Goal: Task Accomplishment & Management: Complete application form

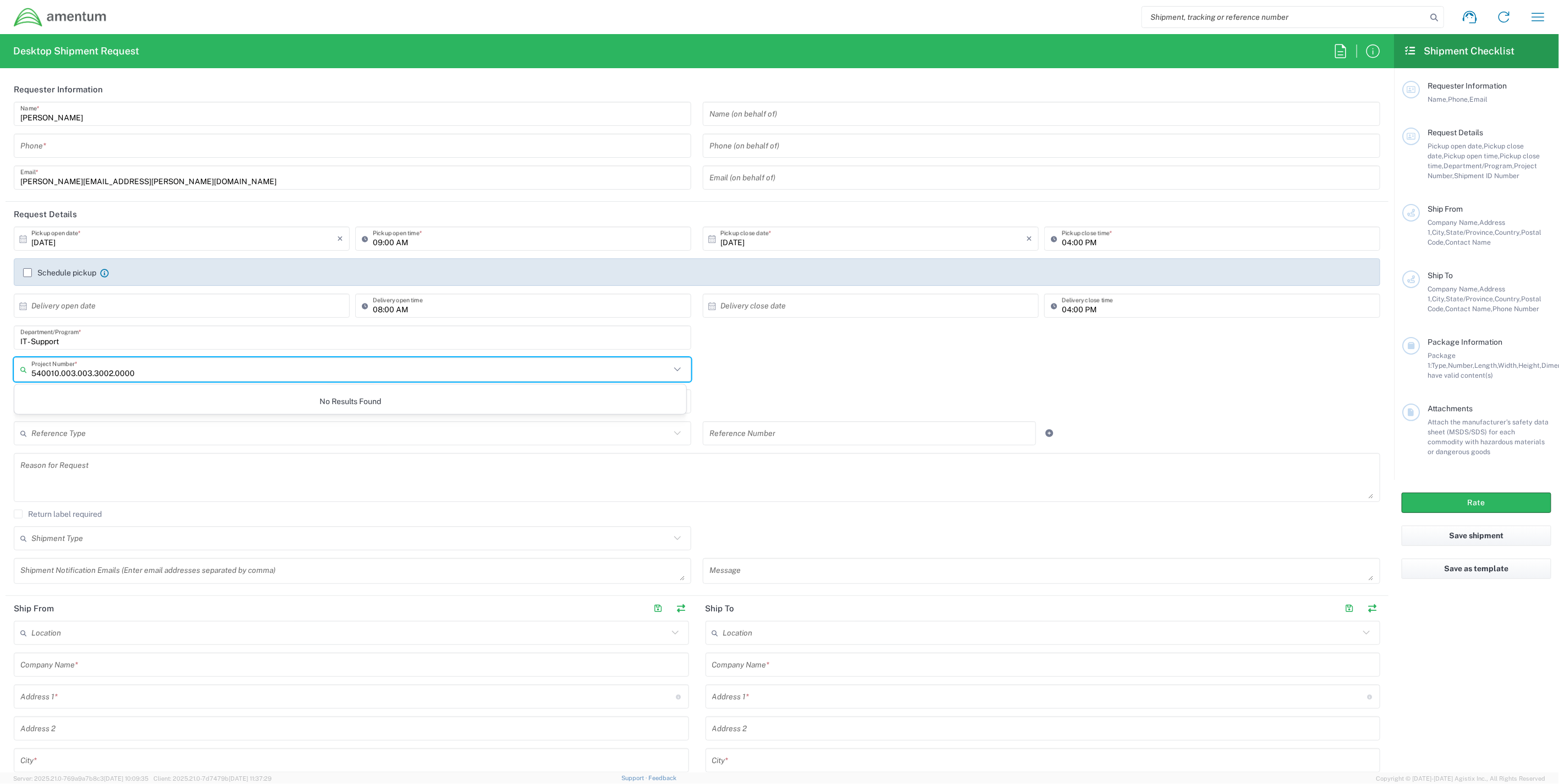
drag, startPoint x: 161, startPoint y: 373, endPoint x: -87, endPoint y: 361, distance: 248.3
click at [0, 361] on html "Shipment request Shipment tracking Shipment estimator Desktop shipment request …" at bounding box center [780, 392] width 1559 height 784
type input "IT - Support"
drag, startPoint x: 79, startPoint y: 366, endPoint x: -9, endPoint y: 364, distance: 88.0
click at [0, 364] on html "Shipment request Shipment tracking Shipment estimator Desktop shipment request …" at bounding box center [780, 392] width 1559 height 784
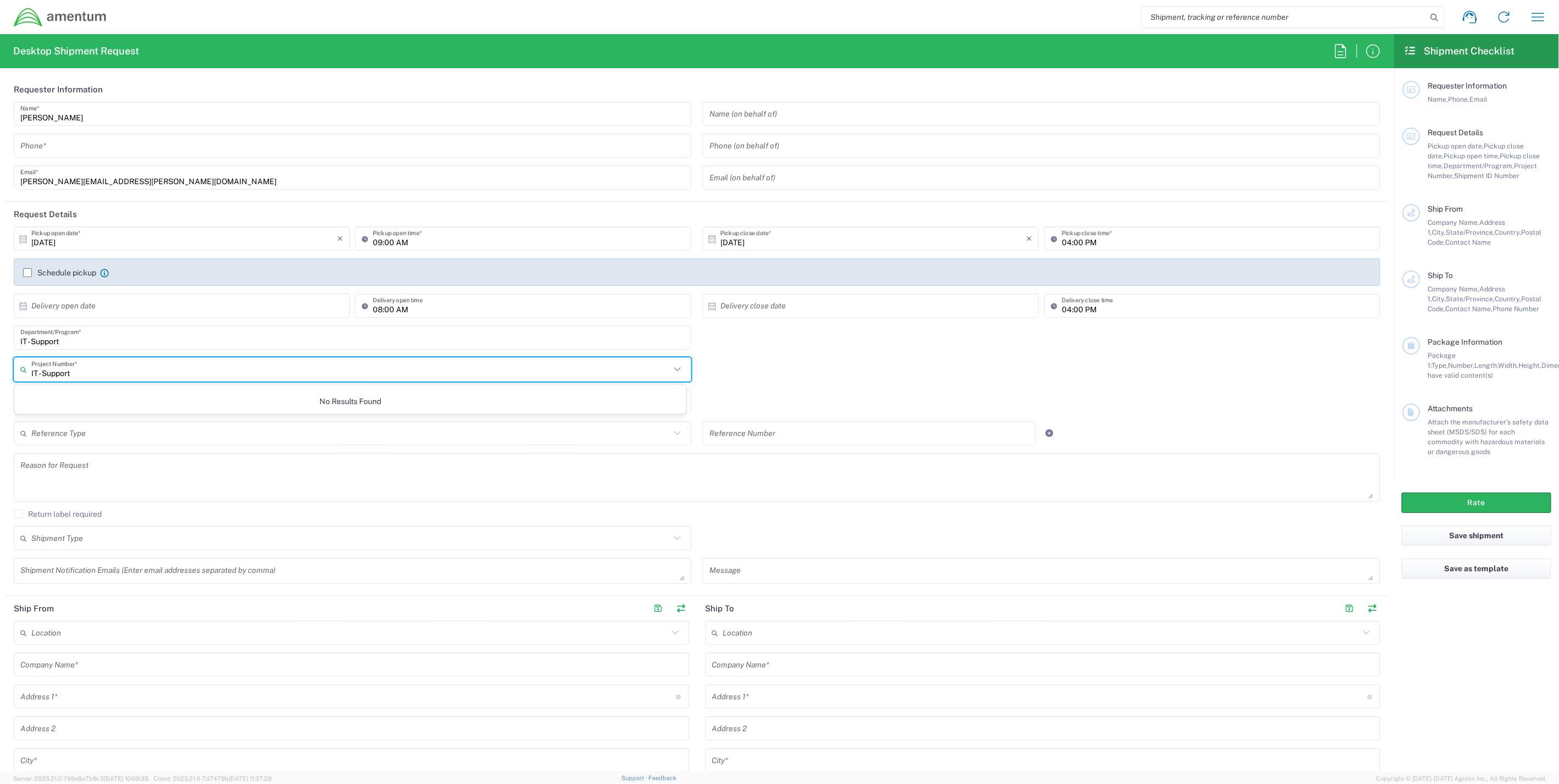
type input "IT - Support"
drag, startPoint x: 97, startPoint y: 369, endPoint x: -42, endPoint y: 365, distance: 139.1
click at [0, 365] on html "Shipment request Shipment tracking Shipment estimator Desktop shipment request …" at bounding box center [780, 392] width 1559 height 784
paste input "OVH720.001"
type input "IT - SupportOVH720.001"
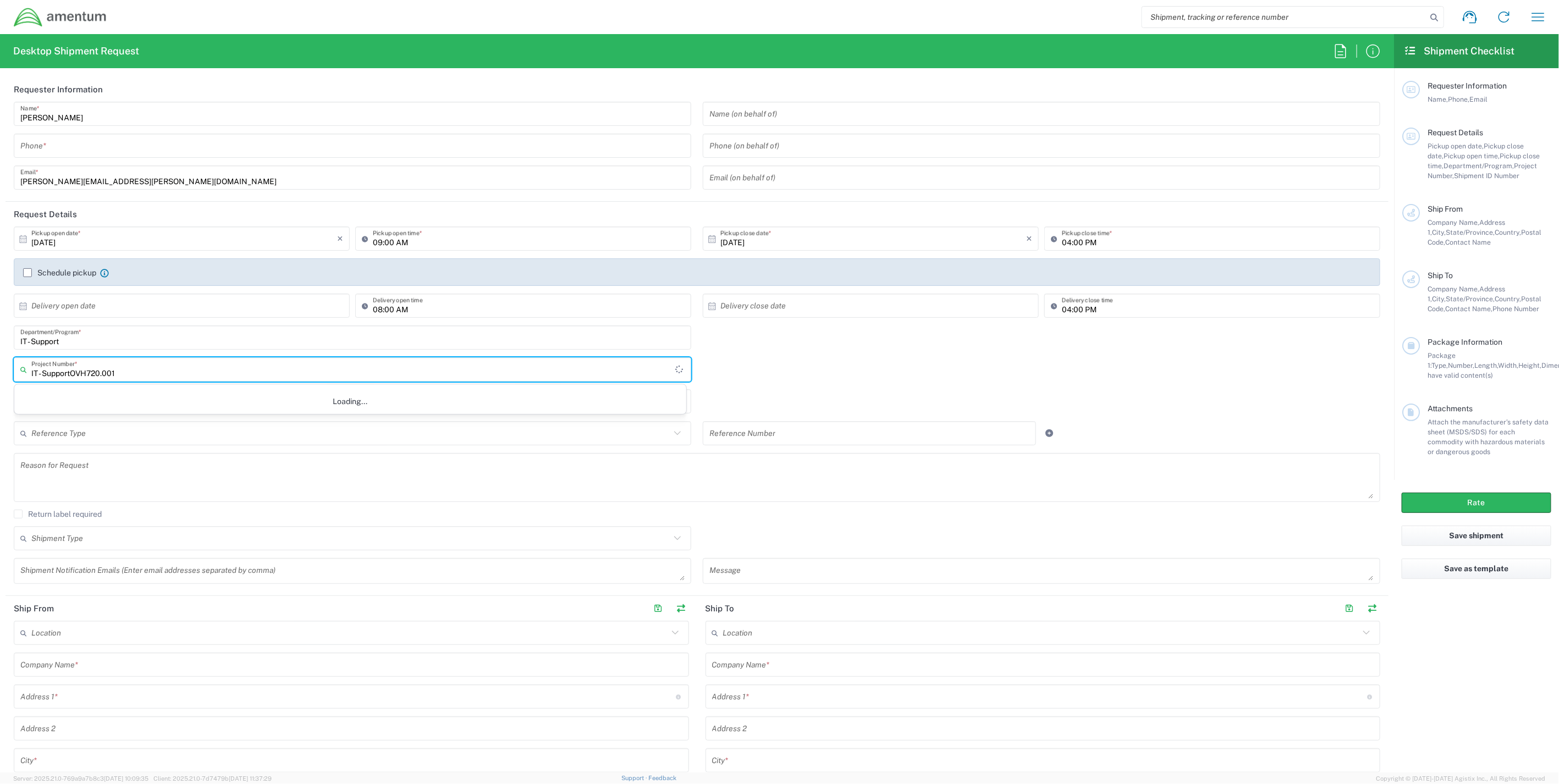
drag, startPoint x: -30, startPoint y: 369, endPoint x: -104, endPoint y: 369, distance: 74.0
click at [0, 369] on html "Shipment request Shipment tracking Shipment estimator Desktop shipment request …" at bounding box center [780, 392] width 1559 height 784
paste input "OVH720.001"
type input "IT - Support"
drag, startPoint x: 79, startPoint y: 370, endPoint x: -19, endPoint y: 366, distance: 98.1
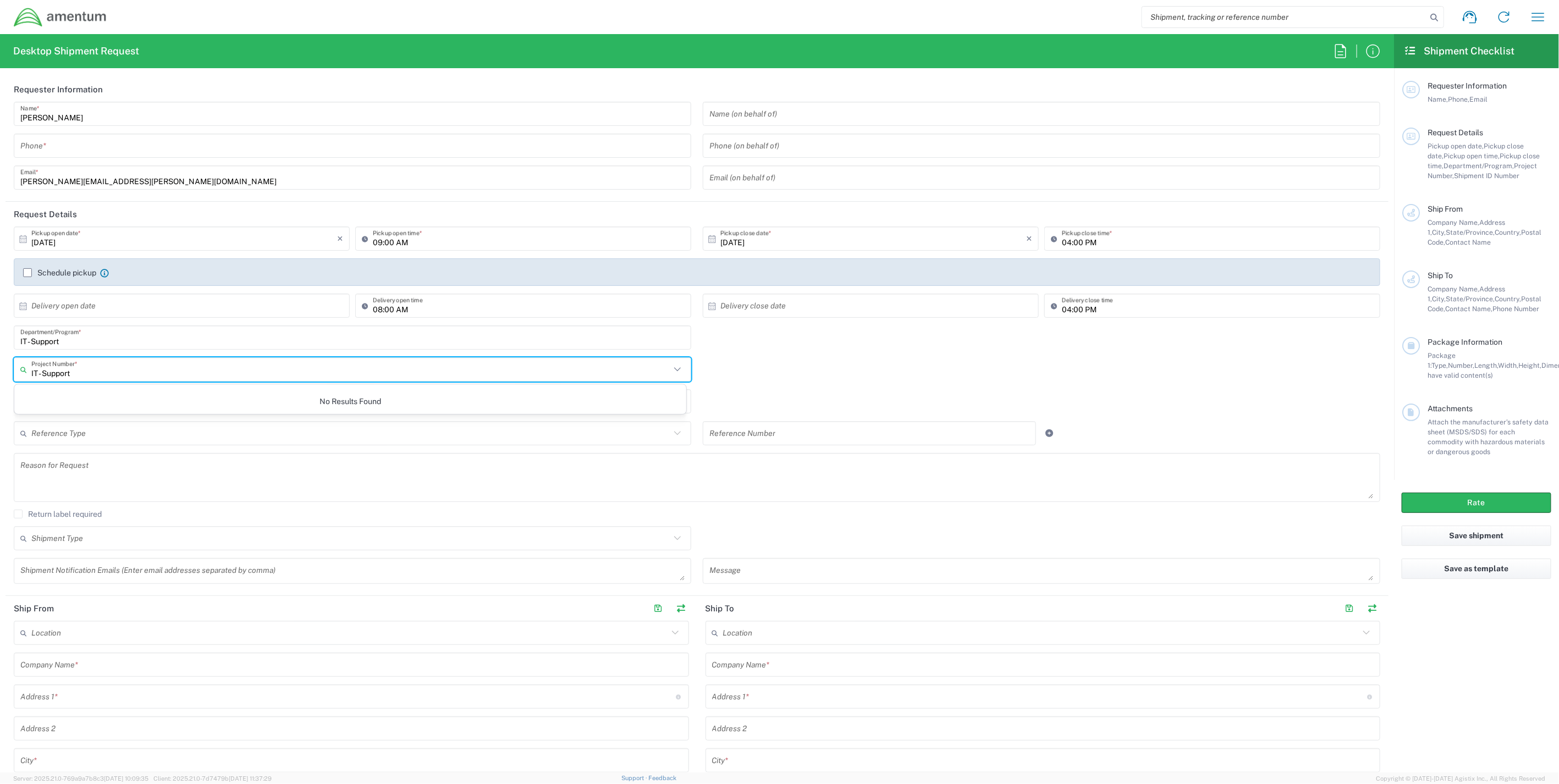
click at [0, 366] on html "Shipment request Shipment tracking Shipment estimator Desktop shipment request …" at bounding box center [780, 392] width 1559 height 784
paste input "OVH720.001"
type input "IT - SupportOVH720.001"
drag, startPoint x: 119, startPoint y: 372, endPoint x: -47, endPoint y: 365, distance: 166.1
click at [0, 365] on html "Shipment request Shipment tracking Shipment estimator Desktop shipment request …" at bounding box center [780, 392] width 1559 height 784
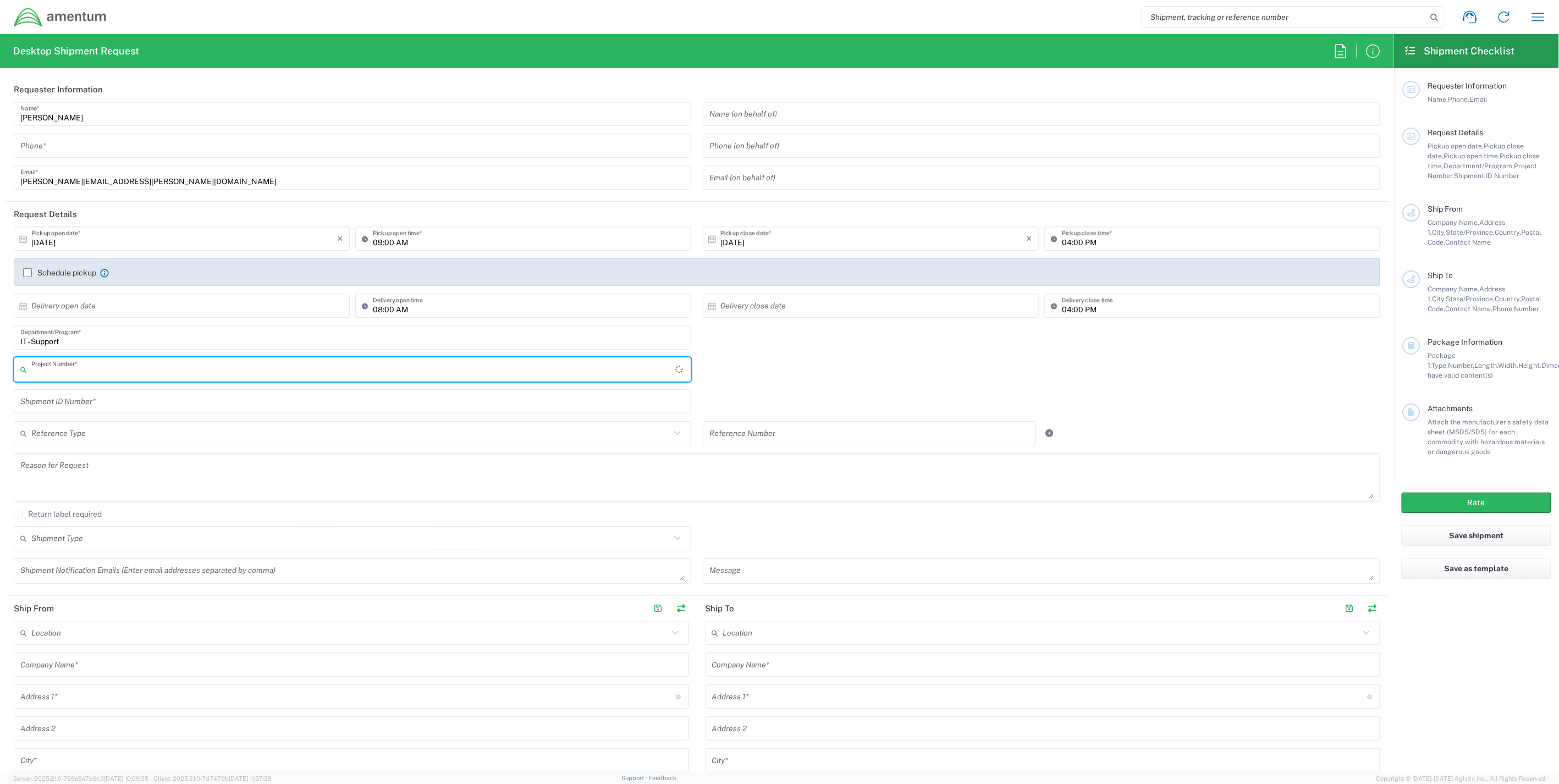
type input "IT - Support"
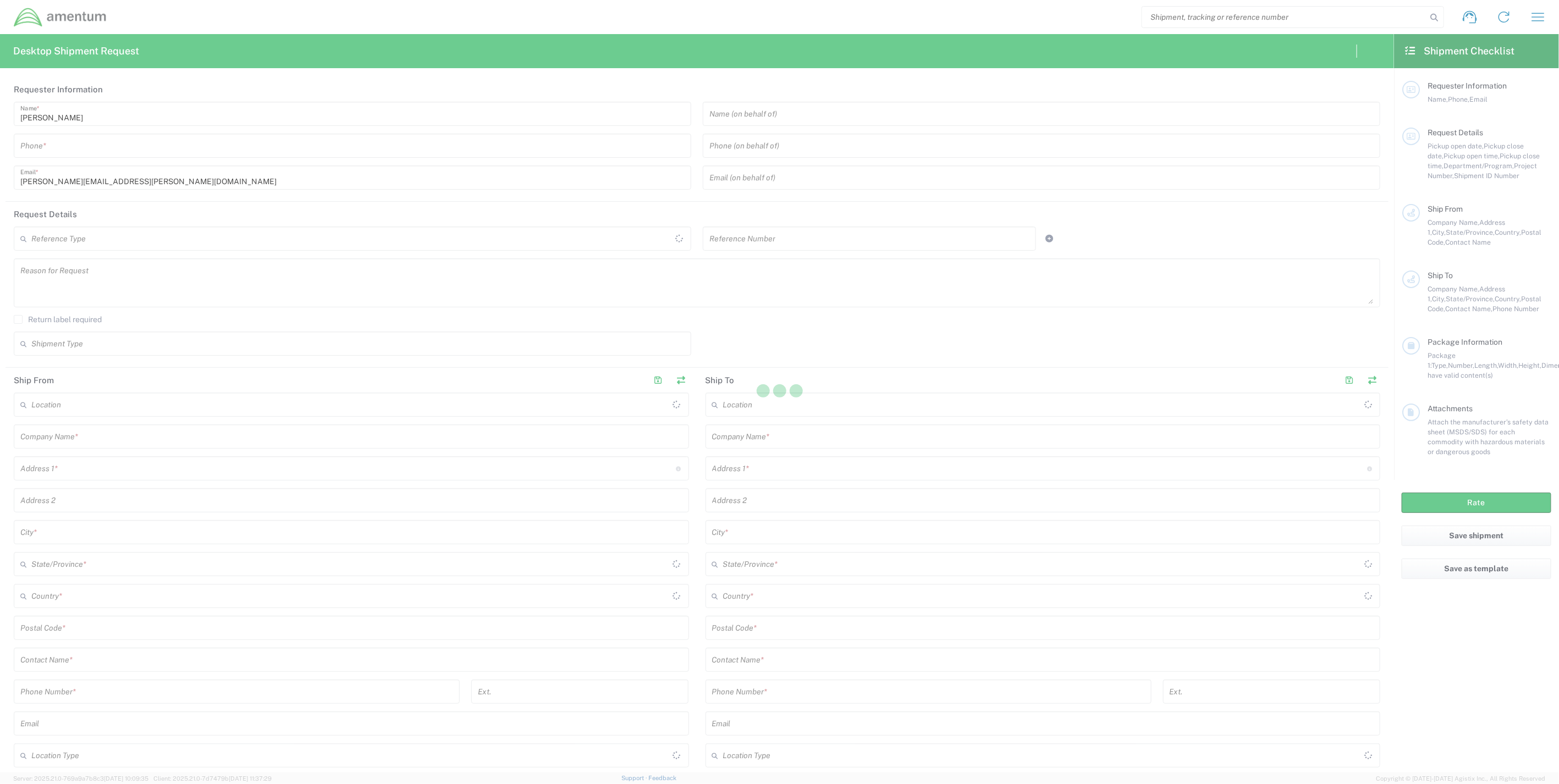
type input "[GEOGRAPHIC_DATA]"
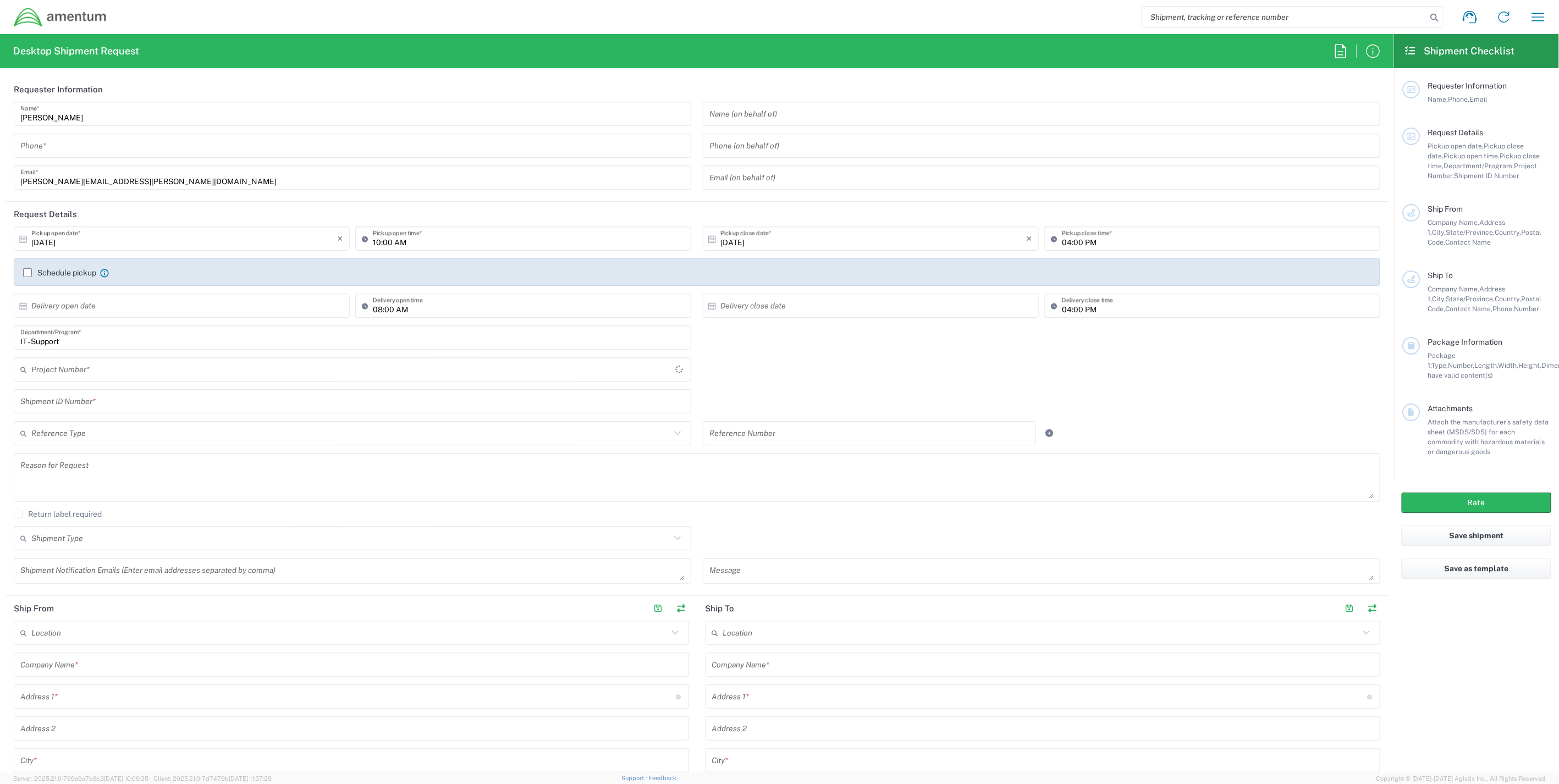
click at [122, 370] on input "text" at bounding box center [353, 369] width 644 height 19
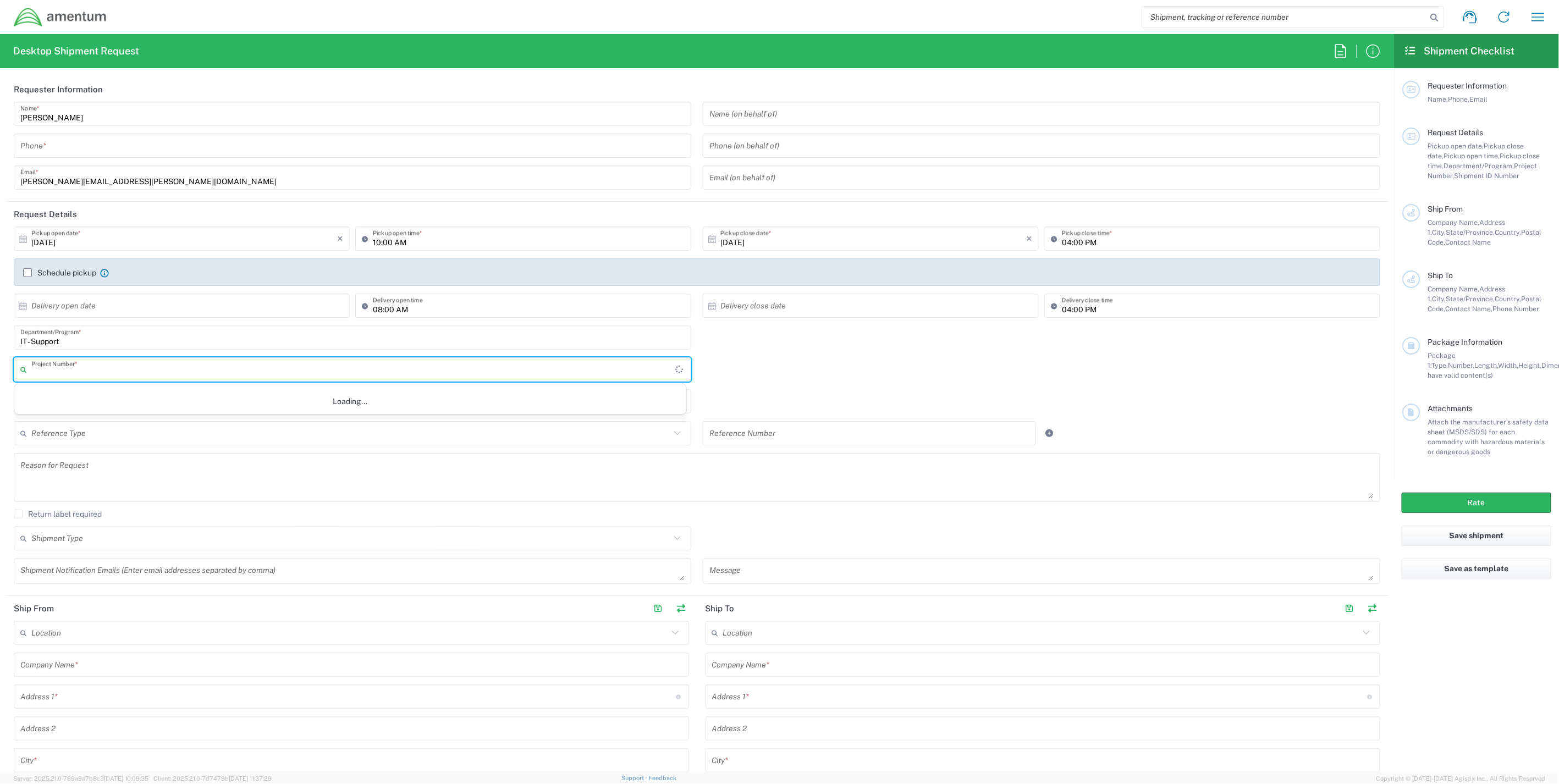
paste input "OVH720.001"
type input "OVH720.001"
drag, startPoint x: 78, startPoint y: 363, endPoint x: -36, endPoint y: 352, distance: 114.5
click at [0, 352] on html "Shipment request Shipment tracking Shipment estimator Desktop shipment request …" at bounding box center [780, 392] width 1559 height 784
paste input "3534.R.P06.PMI.623.CO01.NONBIL"
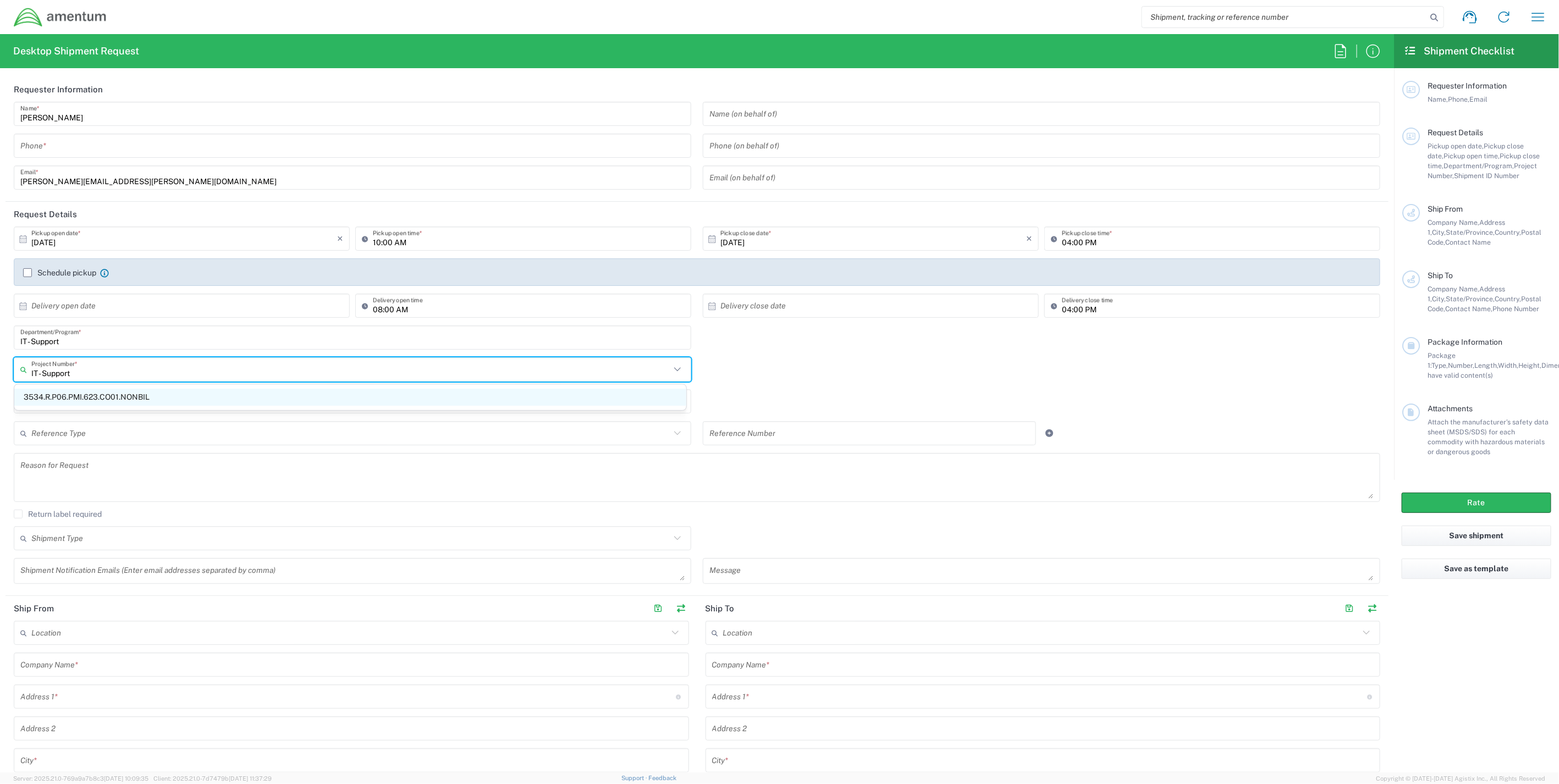
click at [150, 397] on span "3534.R.P06.PMI.623.CO01.NONBIL" at bounding box center [350, 397] width 672 height 17
type input "3534.R.P06.PMI.623.CO01.NONBIL"
